Goal: Find specific page/section: Find specific page/section

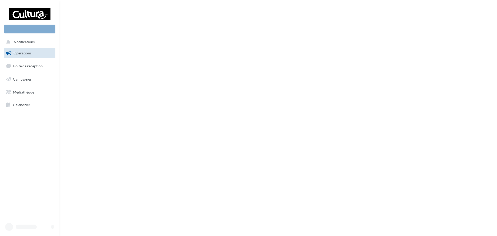
click at [42, 53] on link "Opérations" at bounding box center [29, 53] width 53 height 11
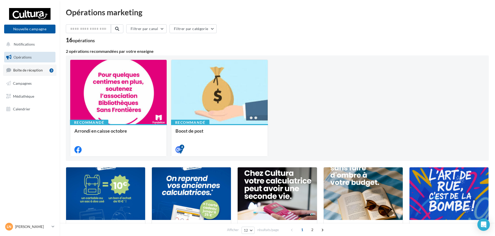
click at [40, 70] on span "Boîte de réception" at bounding box center [28, 70] width 30 height 4
